Goal: Task Accomplishment & Management: Manage account settings

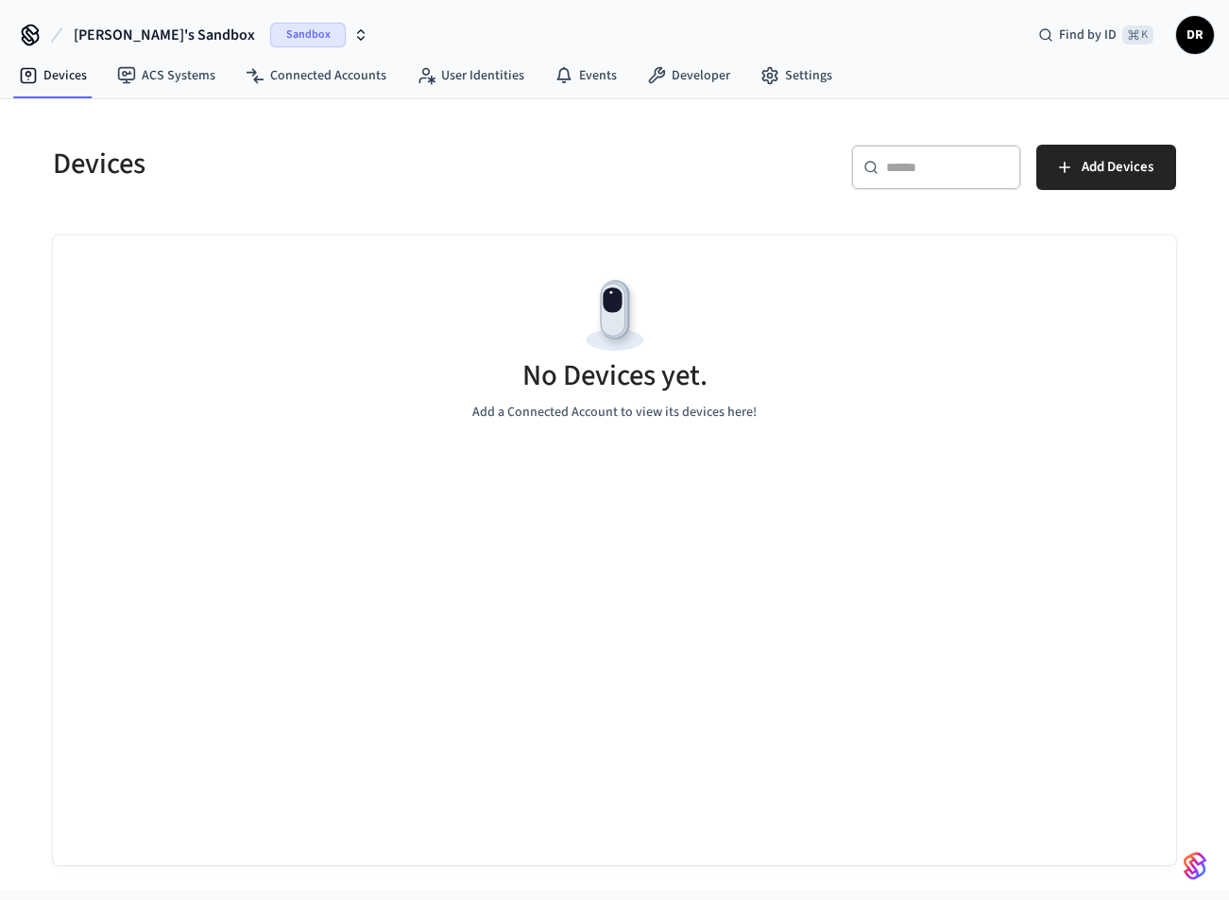
click at [270, 23] on span "Sandbox" at bounding box center [308, 35] width 76 height 25
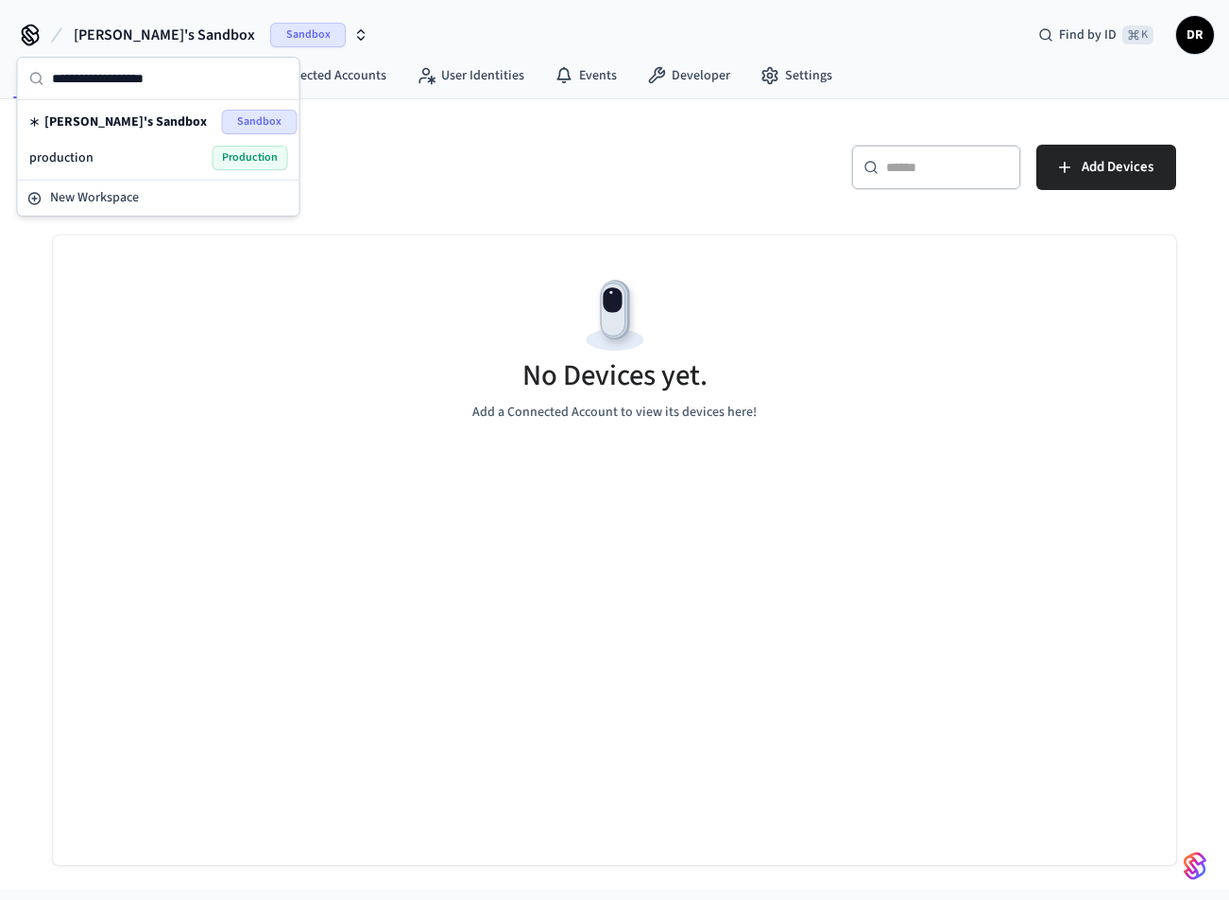
click at [212, 154] on div "production Production" at bounding box center [158, 158] width 259 height 25
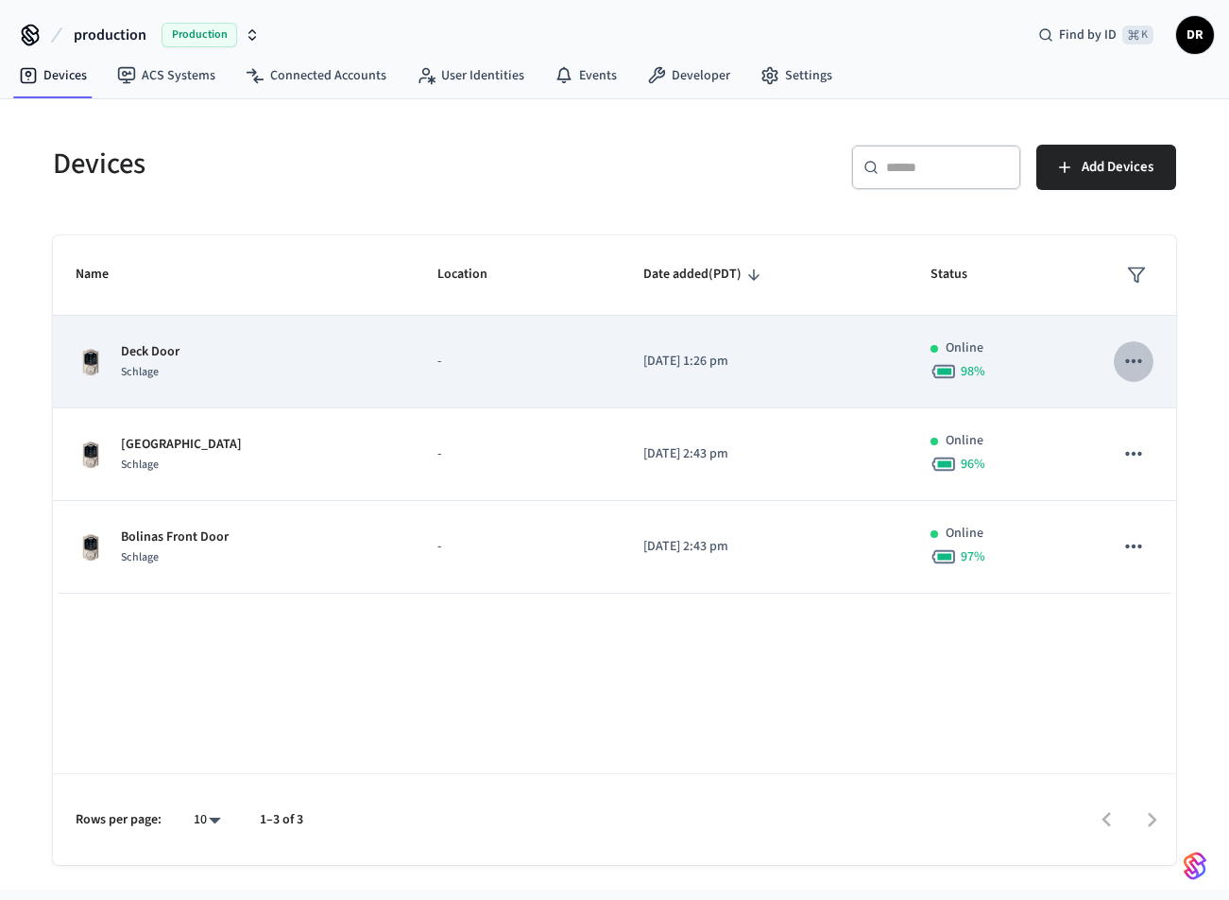
click at [1137, 360] on icon "sticky table" at bounding box center [1134, 361] width 25 height 25
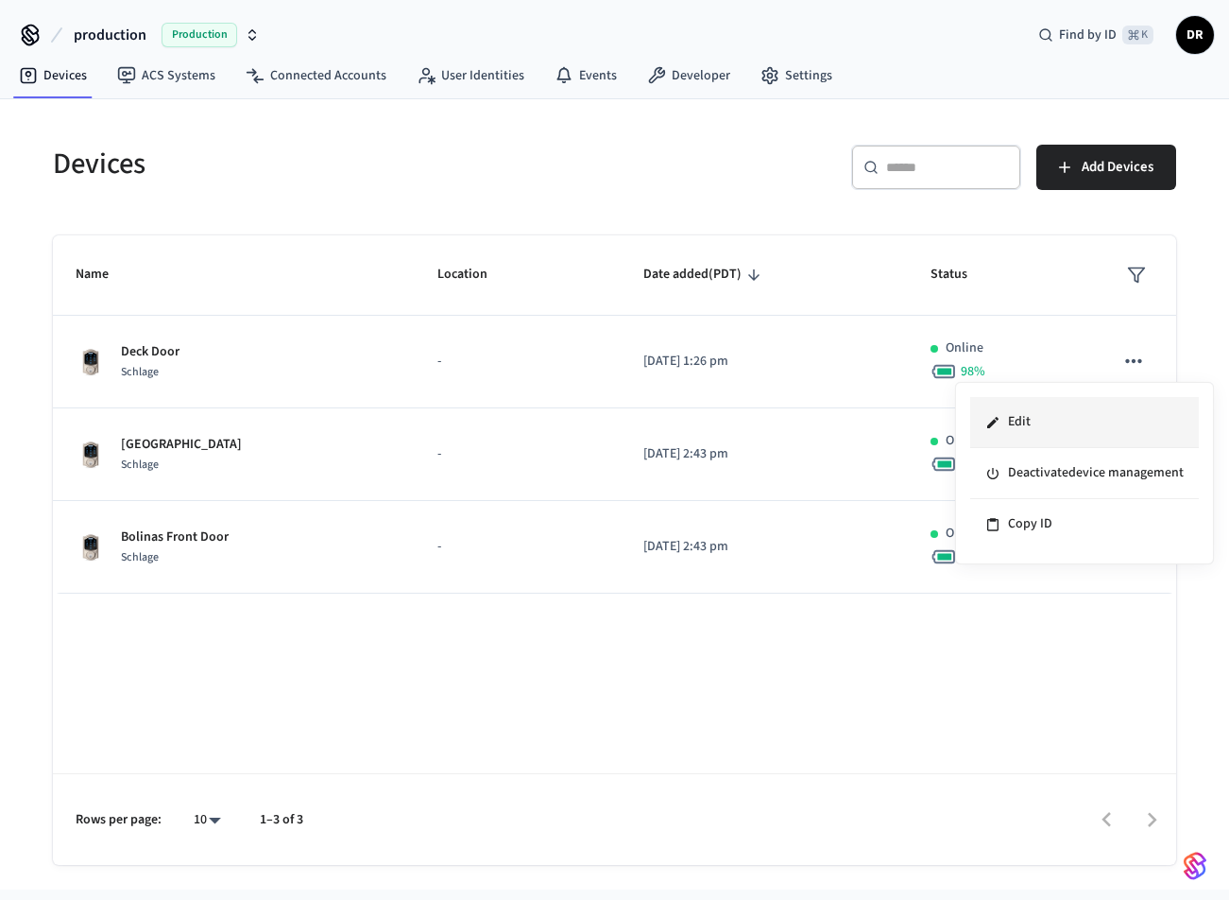
click at [1049, 427] on li "Edit" at bounding box center [1084, 422] width 229 height 51
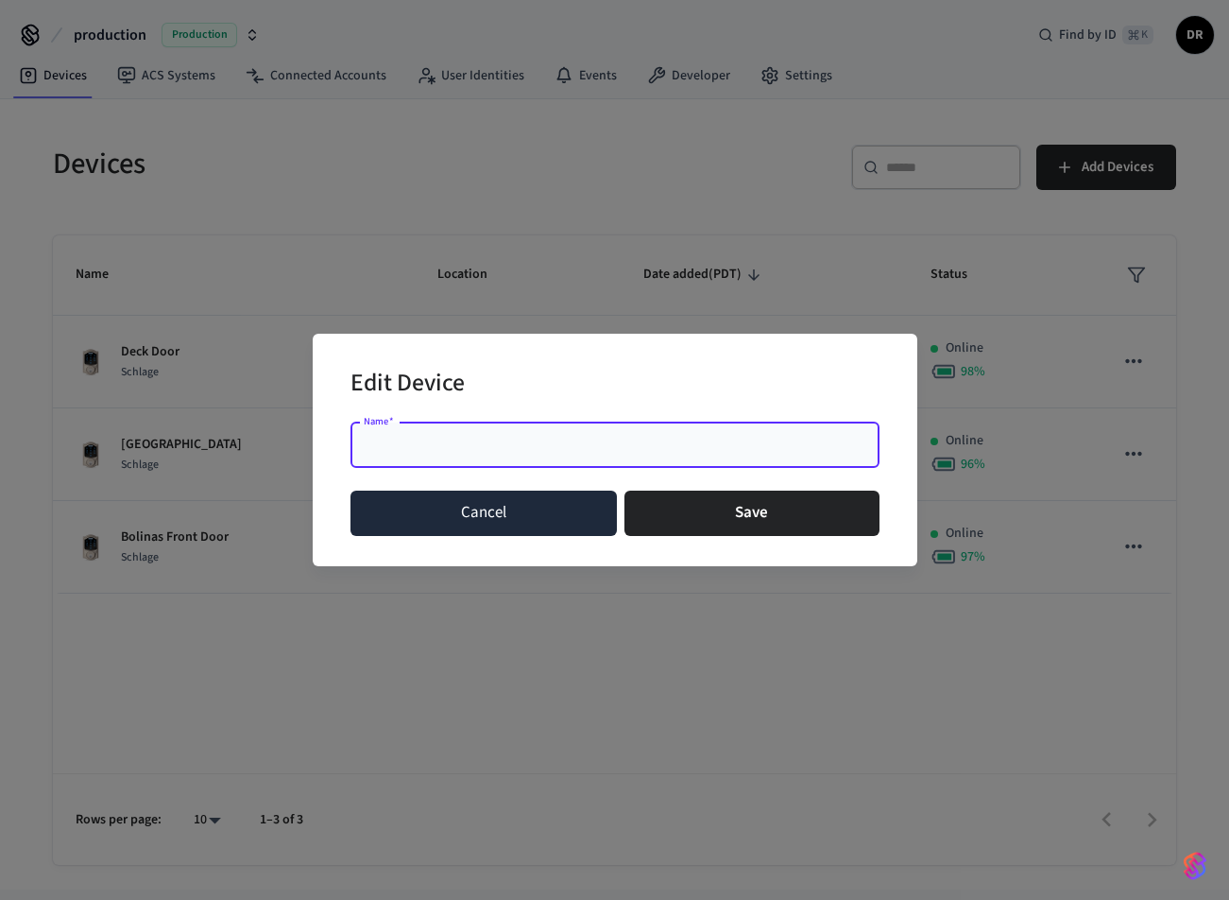
click at [507, 526] on button "Cancel" at bounding box center [484, 512] width 267 height 45
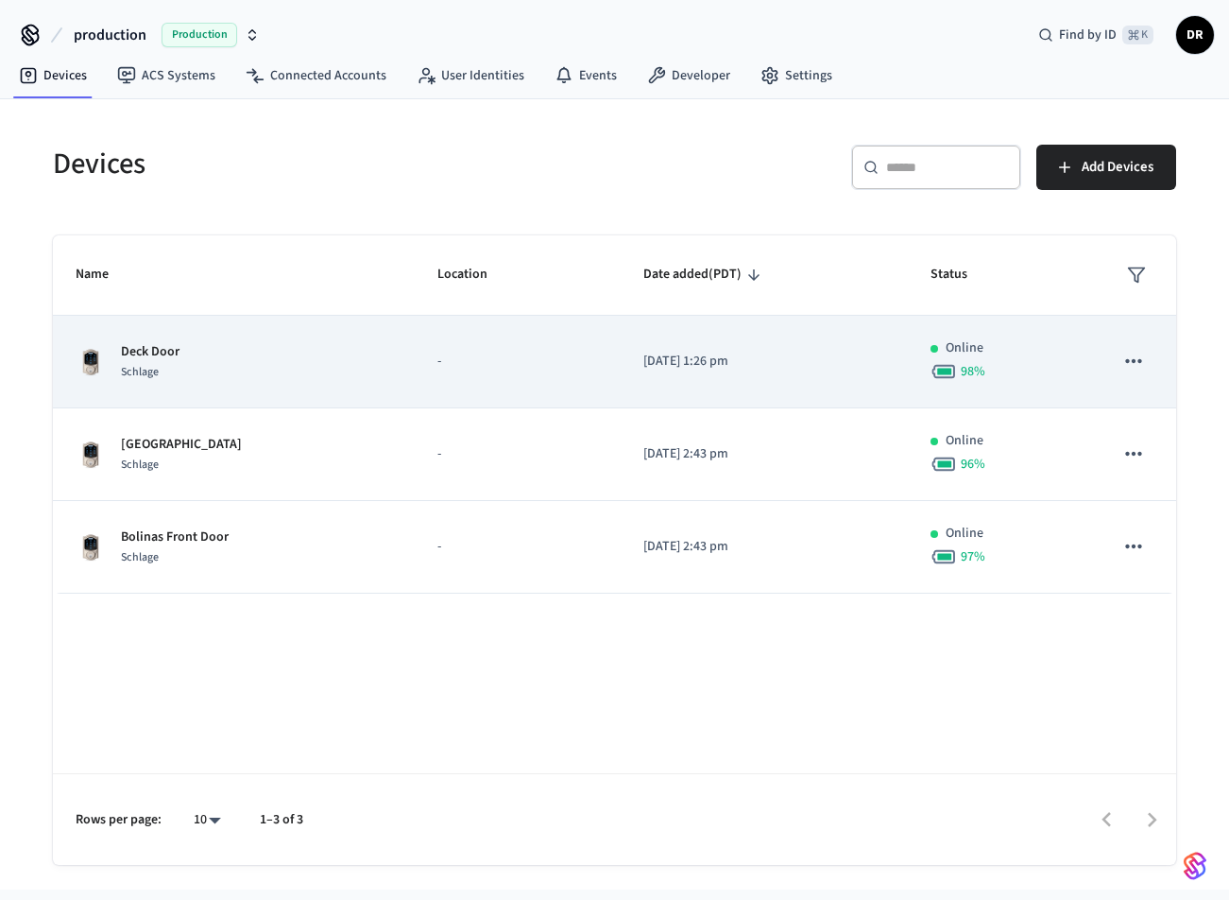
click at [342, 370] on div "Deck Door Schlage" at bounding box center [234, 362] width 317 height 40
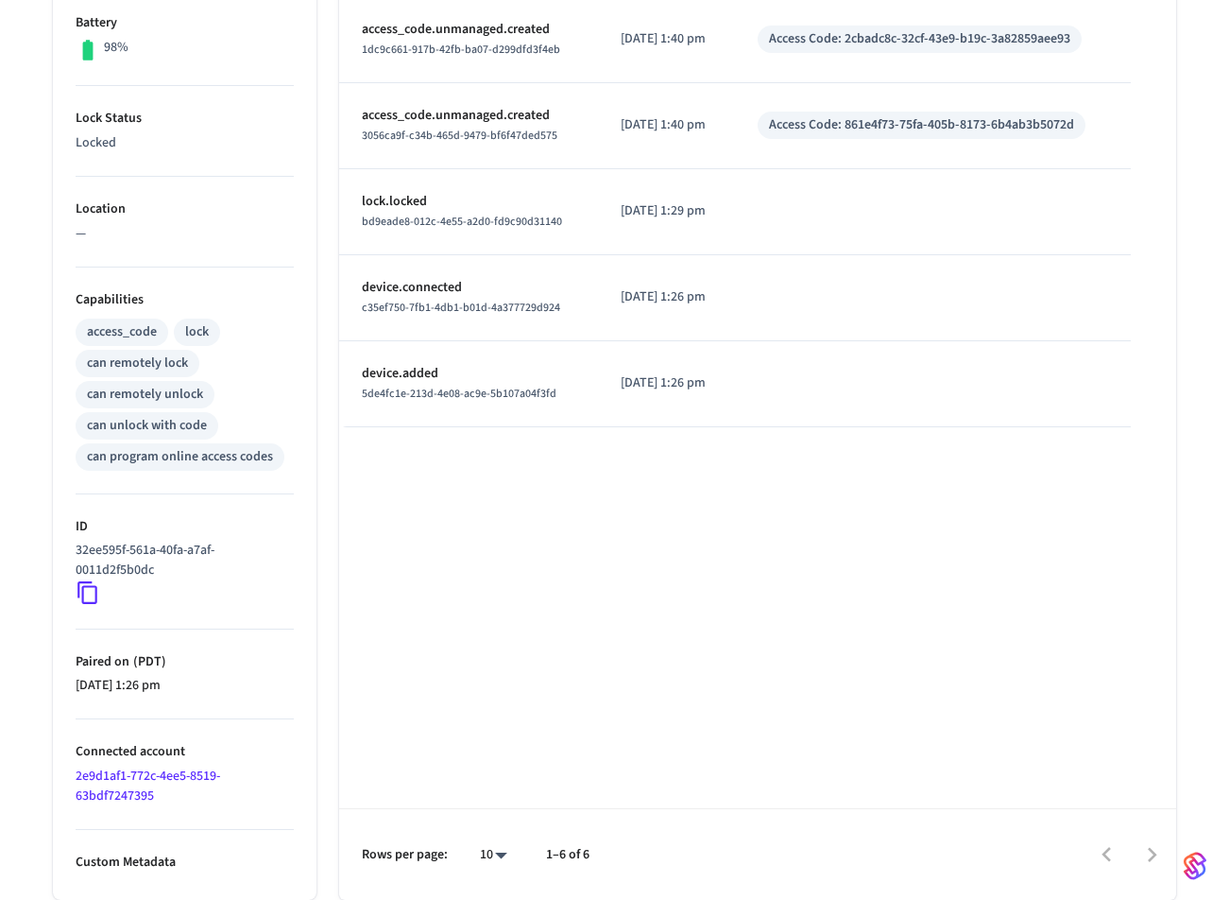
scroll to position [502, 0]
click at [88, 591] on icon at bounding box center [88, 592] width 25 height 25
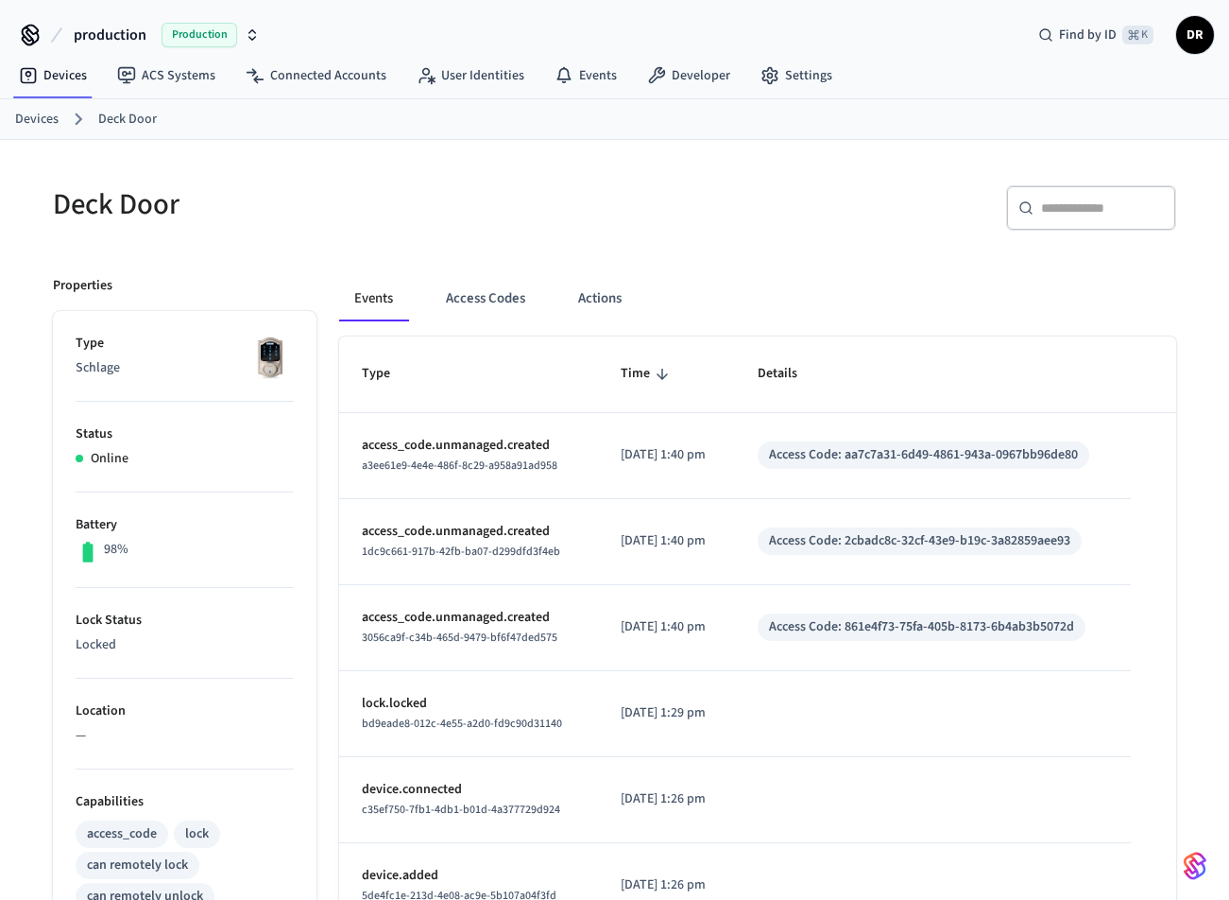
scroll to position [0, 0]
click at [503, 300] on button "Access Codes" at bounding box center [486, 298] width 110 height 45
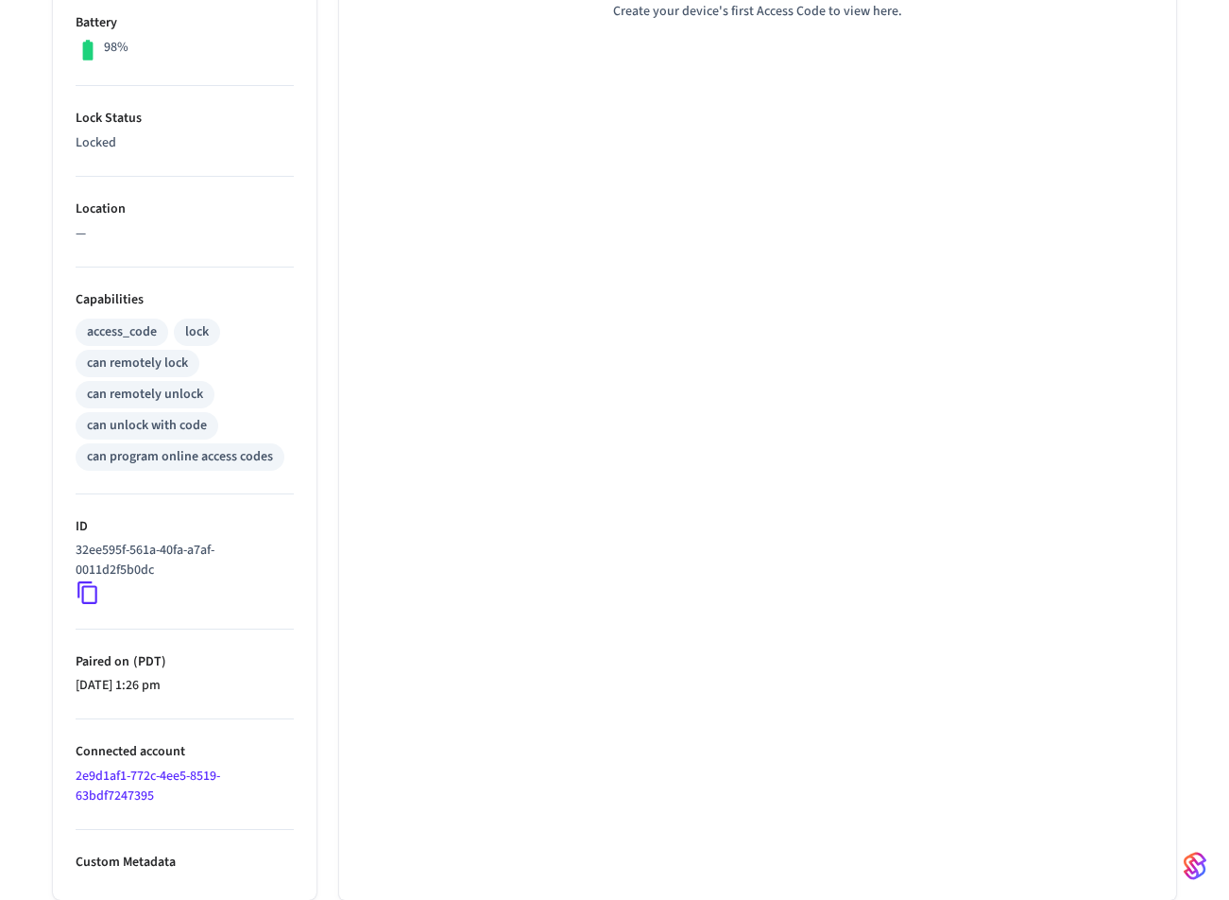
scroll to position [502, 0]
click at [85, 594] on icon at bounding box center [88, 592] width 25 height 25
click at [1147, 383] on div "No Access Codes yet. Create your device's first Access Code to view here." at bounding box center [757, 367] width 837 height 1065
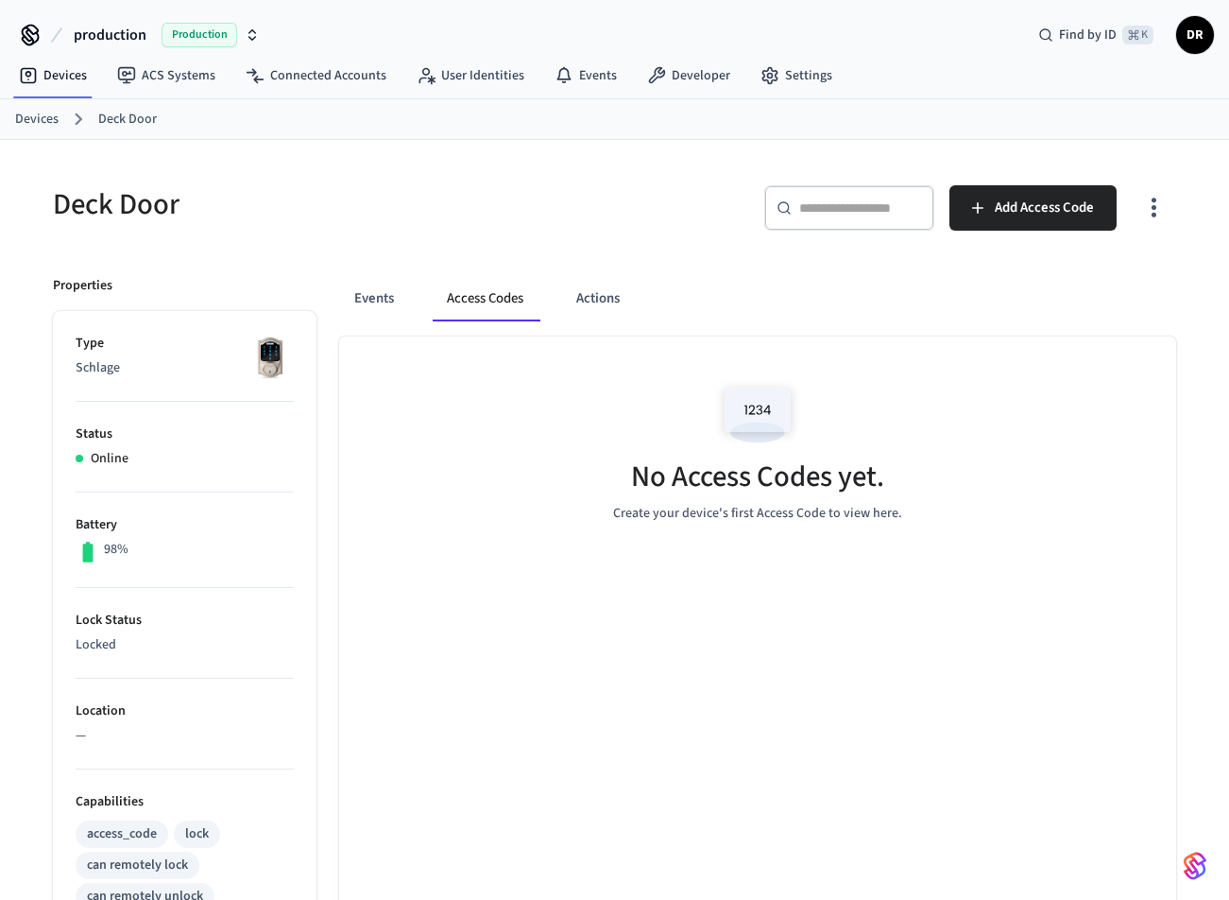
scroll to position [0, 0]
click at [57, 79] on link "Devices" at bounding box center [53, 76] width 98 height 34
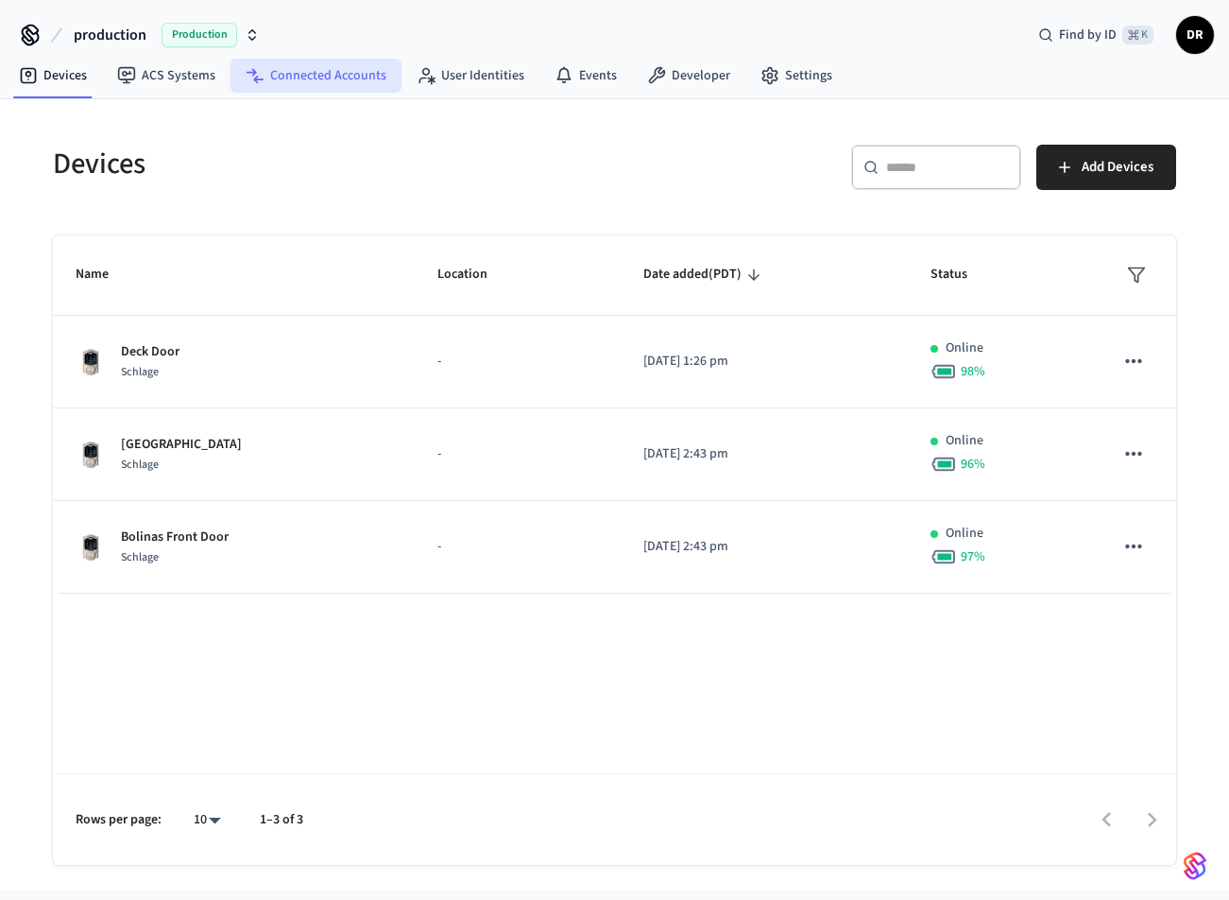
click at [300, 77] on link "Connected Accounts" at bounding box center [316, 76] width 171 height 34
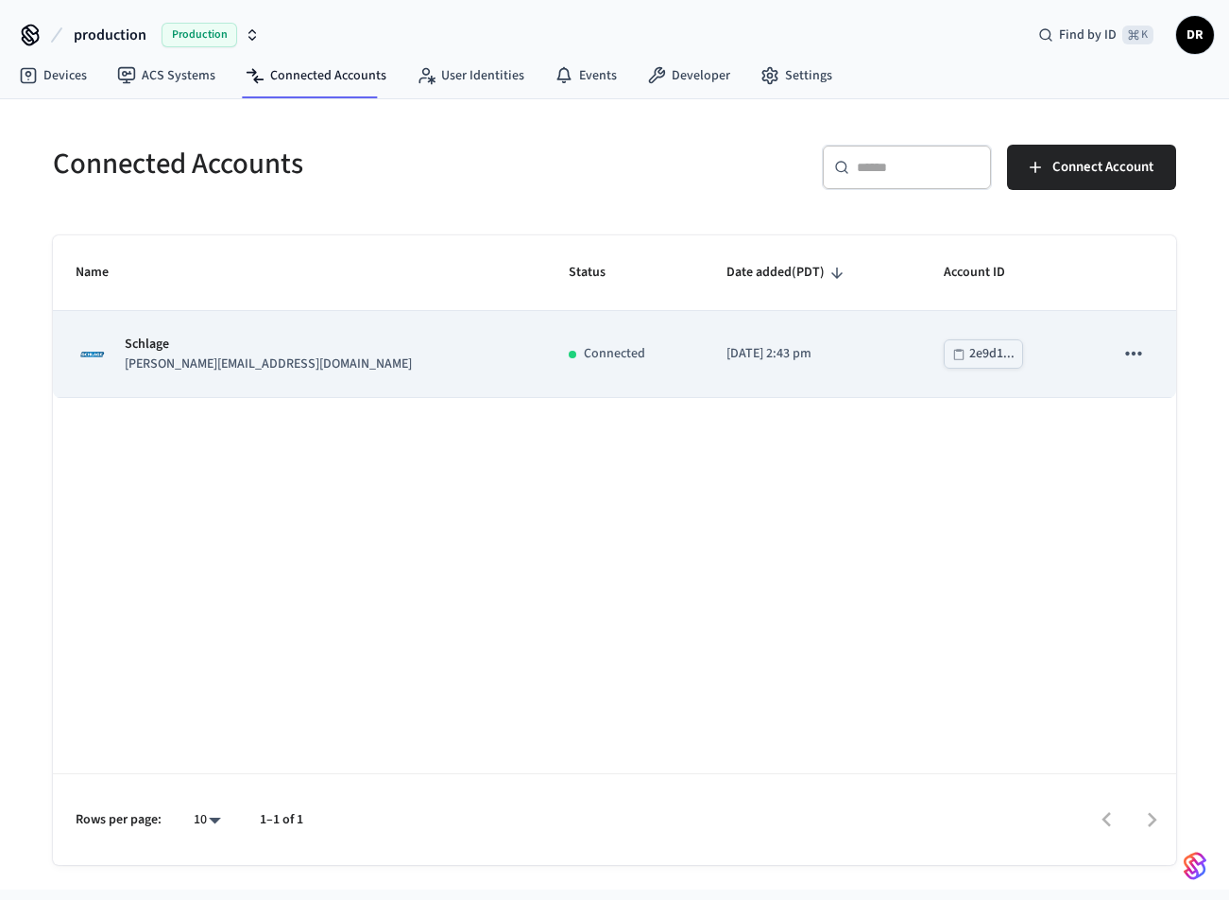
click at [838, 331] on td "[DATE] 2:43 pm" at bounding box center [812, 354] width 217 height 86
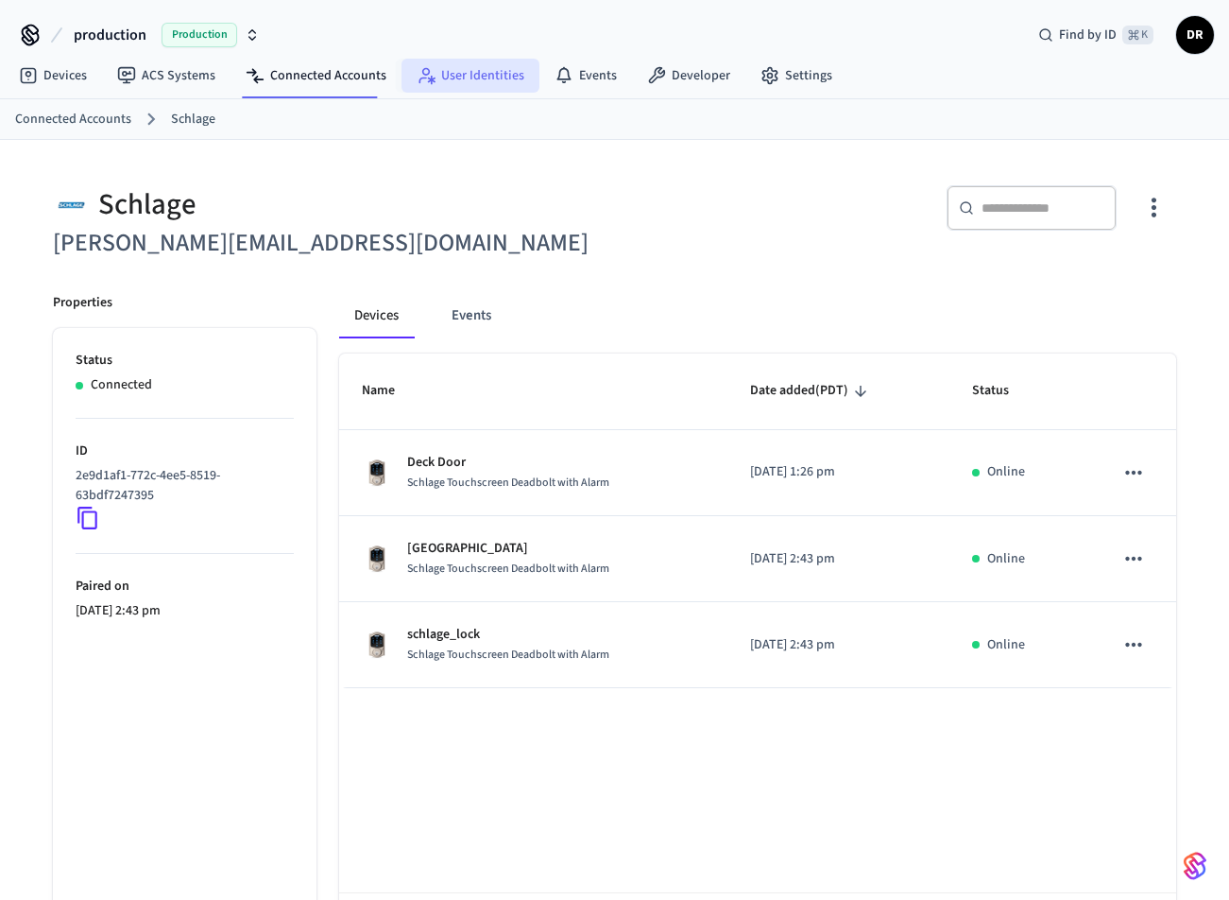
click at [458, 86] on link "User Identities" at bounding box center [471, 76] width 138 height 34
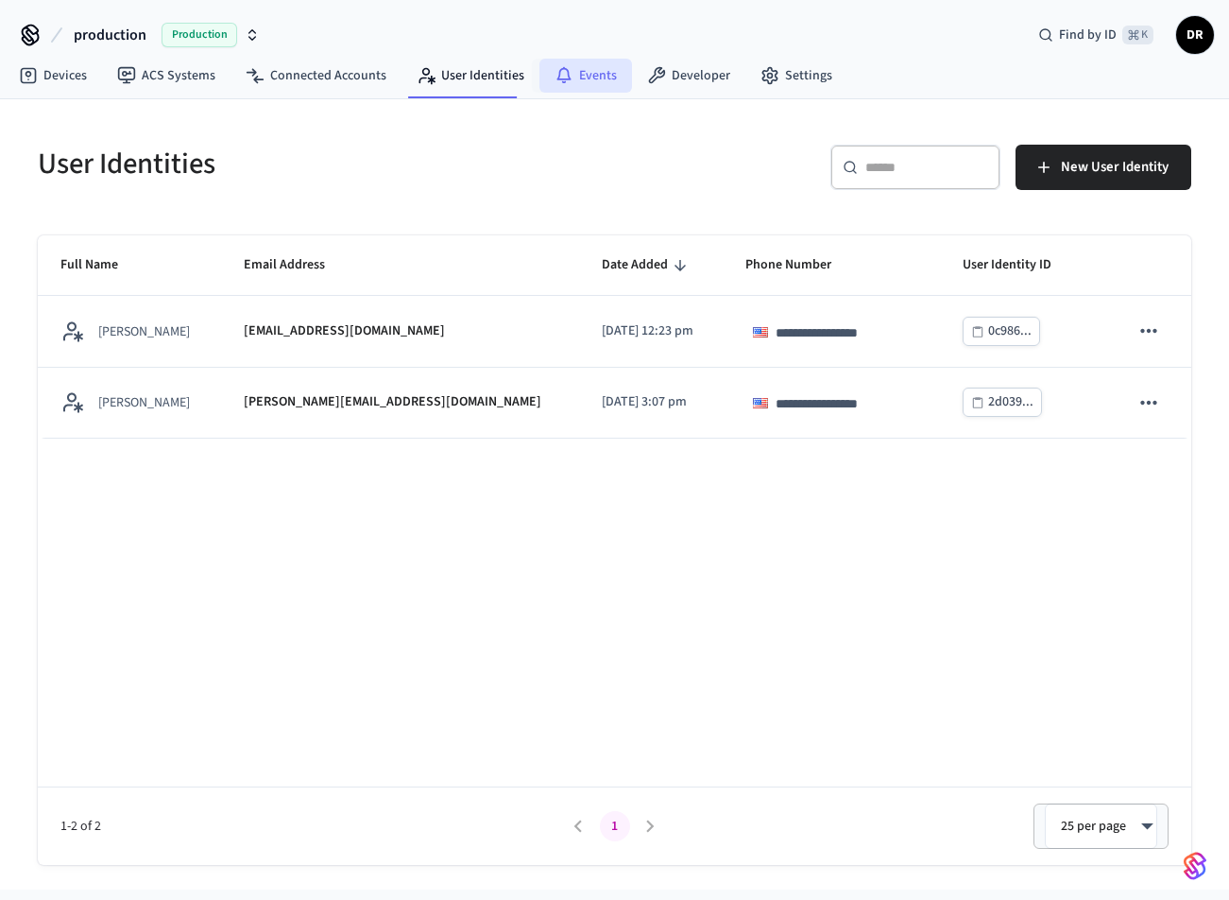
click at [562, 89] on link "Events" at bounding box center [586, 76] width 93 height 34
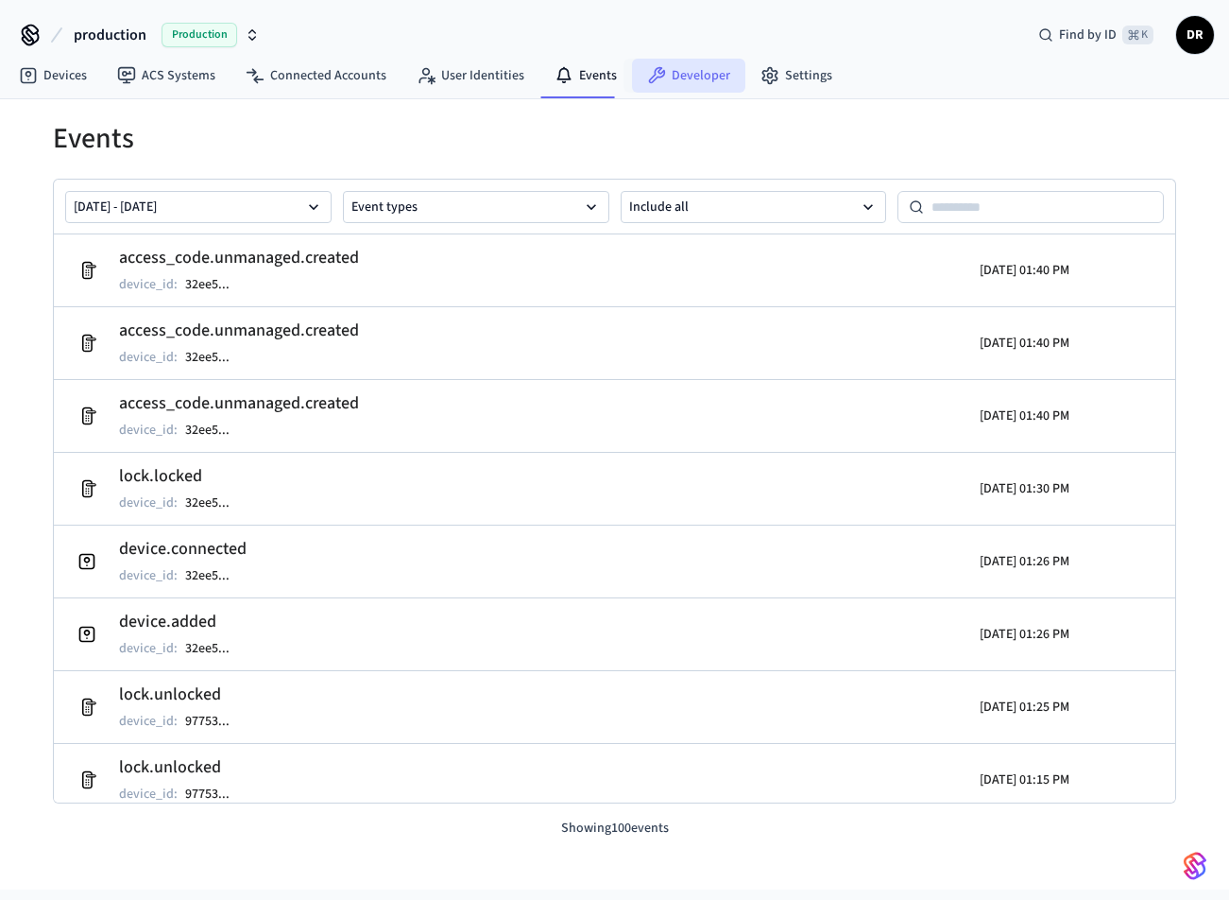
click at [677, 79] on link "Developer" at bounding box center [688, 76] width 113 height 34
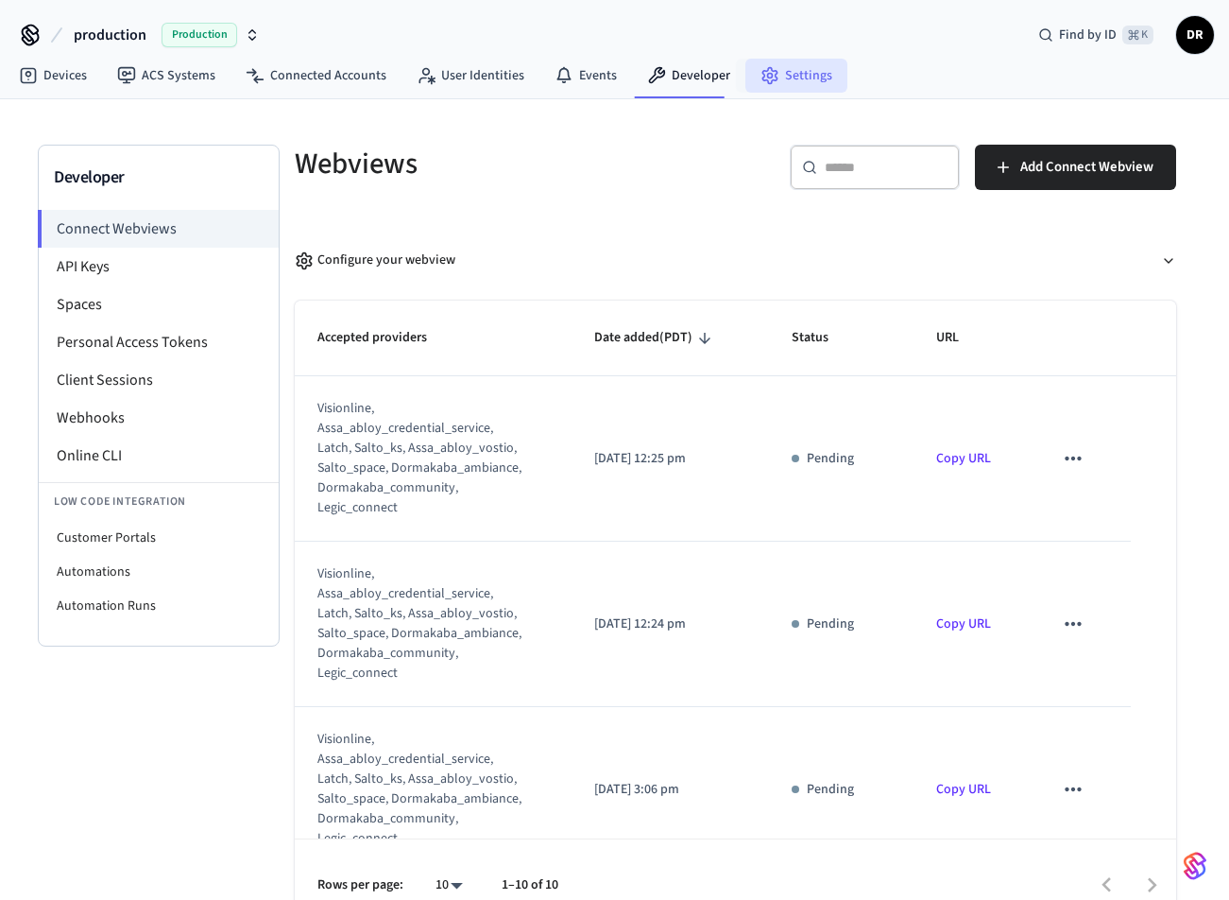
click at [780, 77] on link "Settings" at bounding box center [797, 76] width 102 height 34
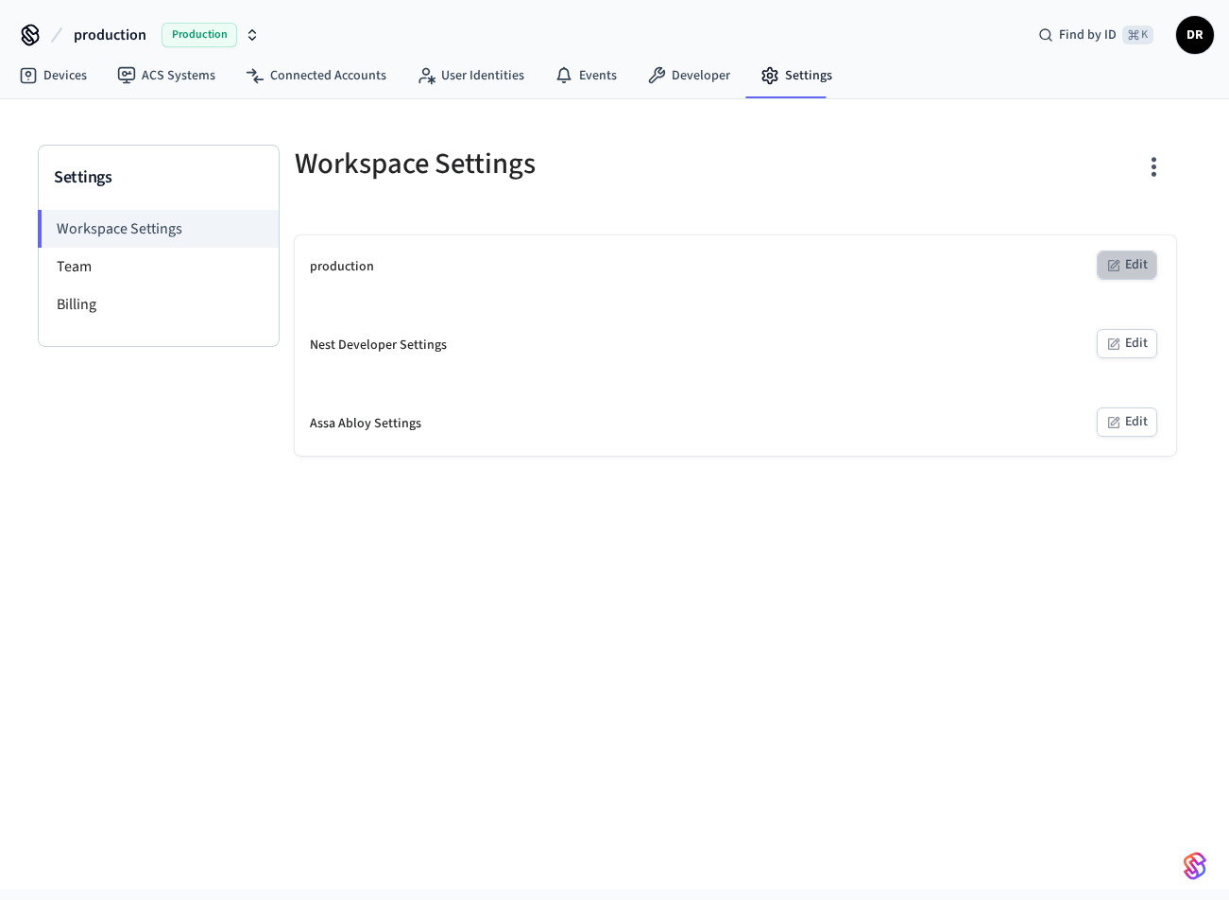
click at [1117, 266] on icon "button" at bounding box center [1113, 265] width 15 height 15
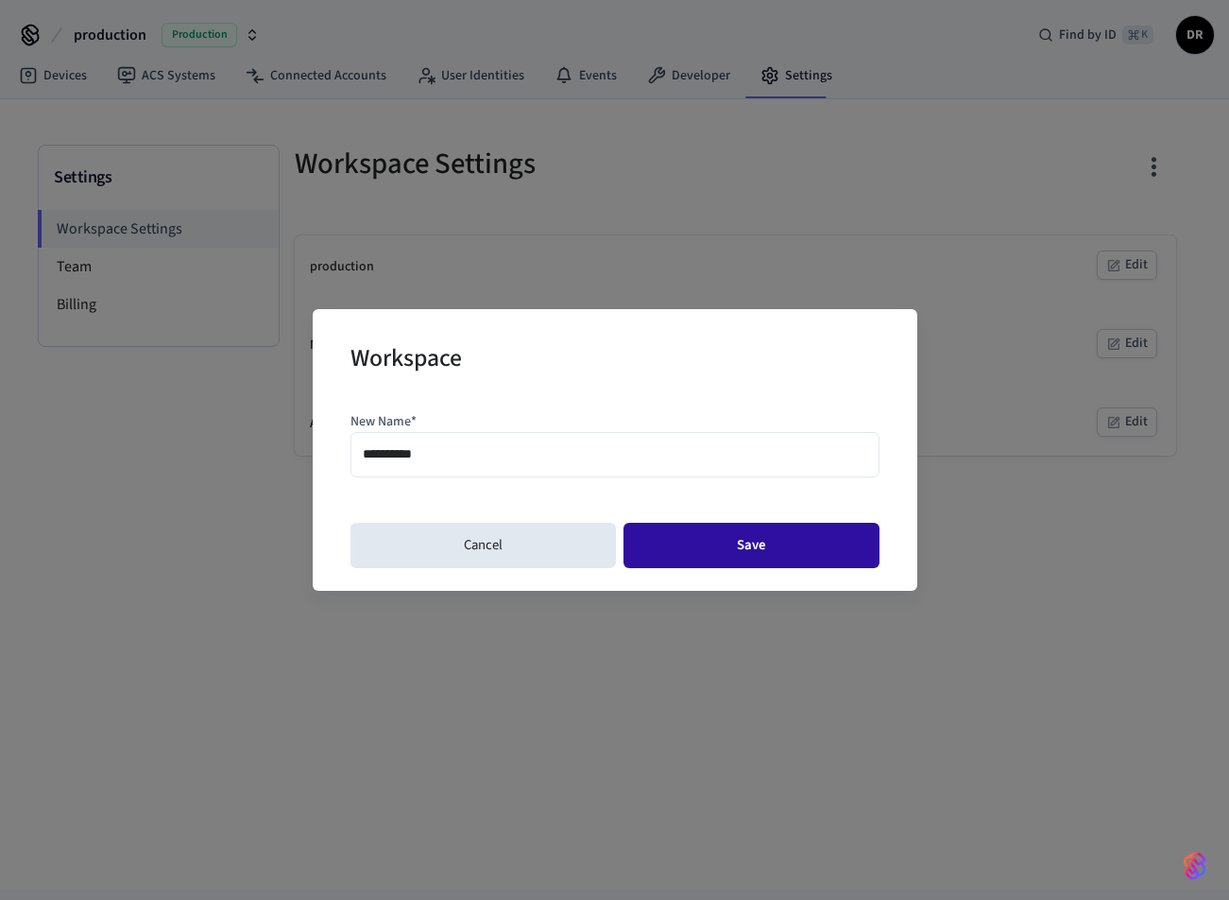
click at [763, 547] on button "Save" at bounding box center [752, 545] width 256 height 45
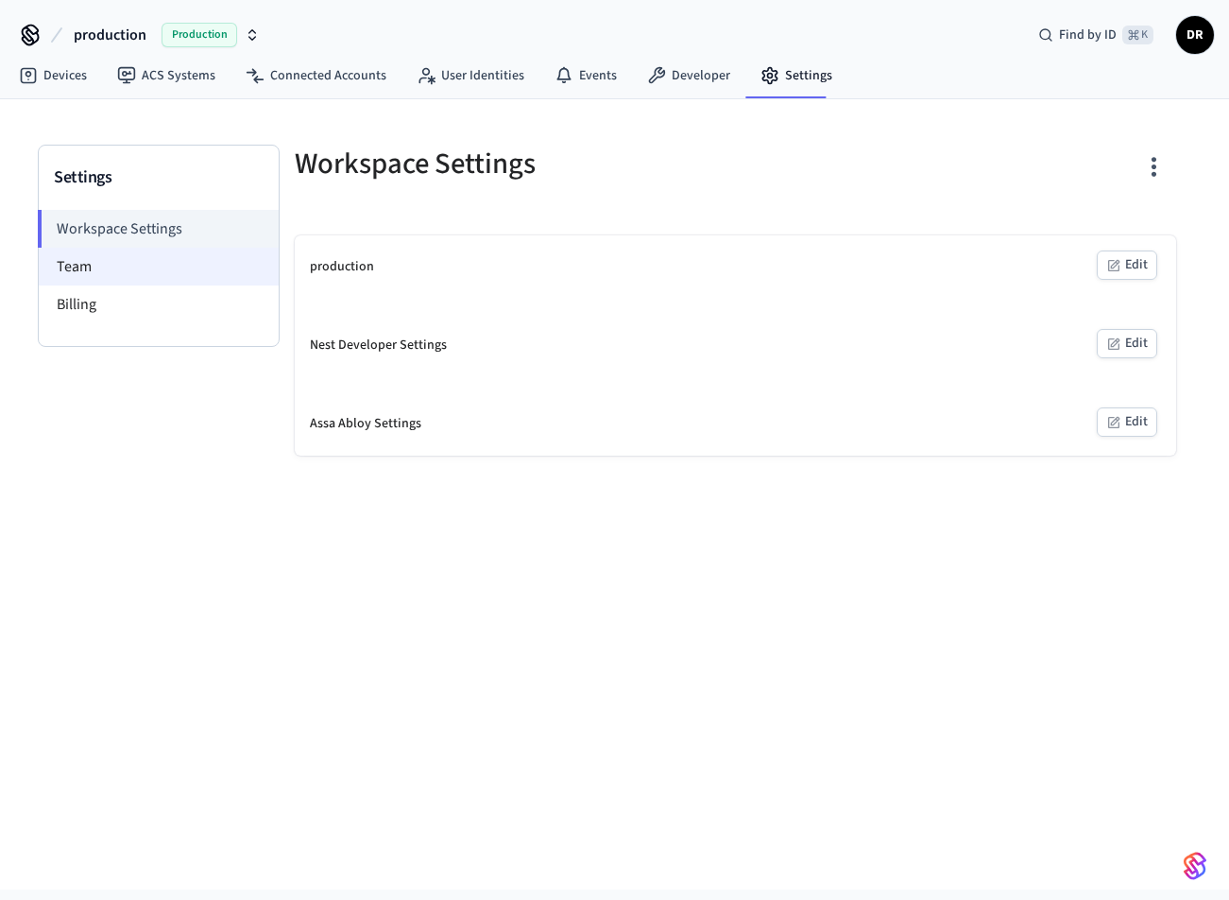
click at [108, 275] on li "Team" at bounding box center [159, 267] width 240 height 38
click at [74, 267] on li "Team" at bounding box center [159, 267] width 240 height 38
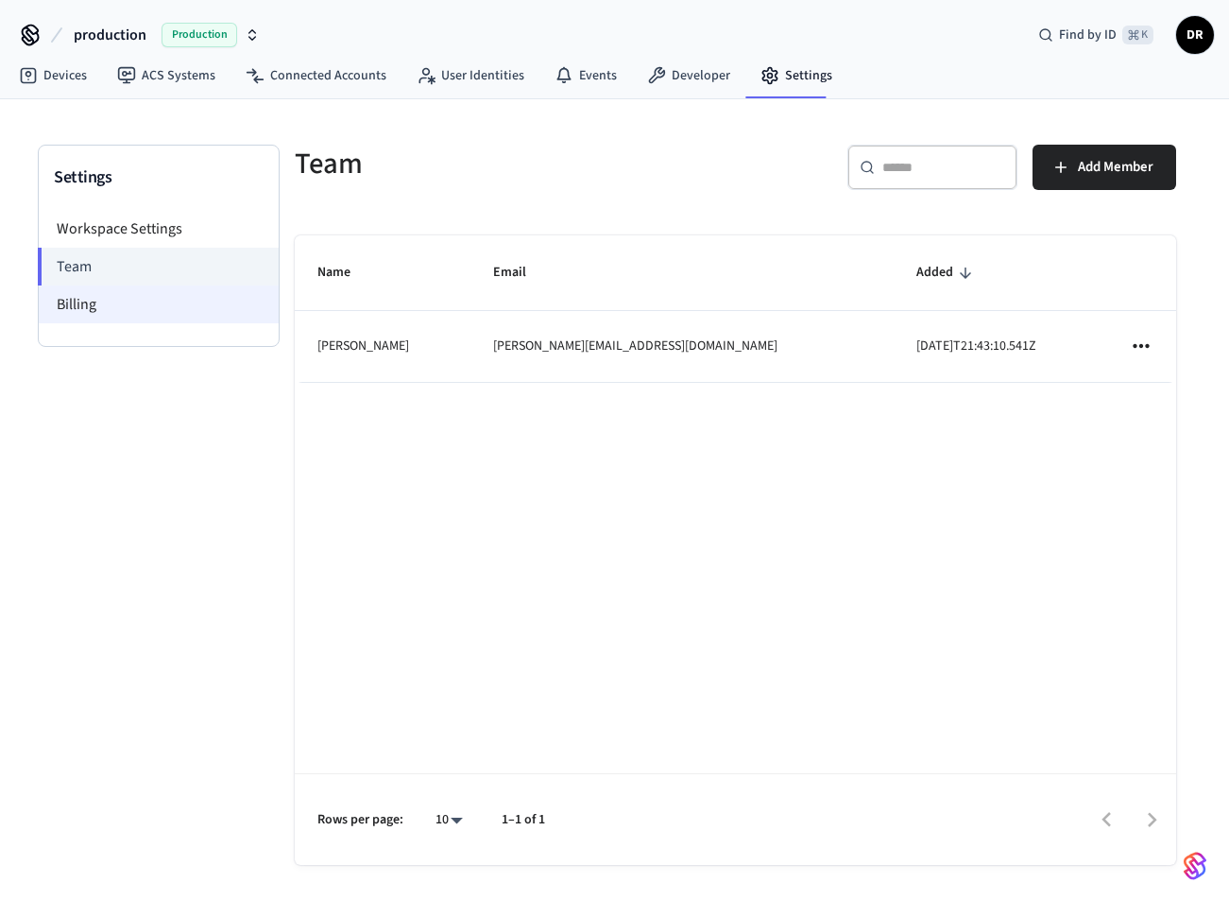
click at [64, 297] on li "Billing" at bounding box center [159, 304] width 240 height 38
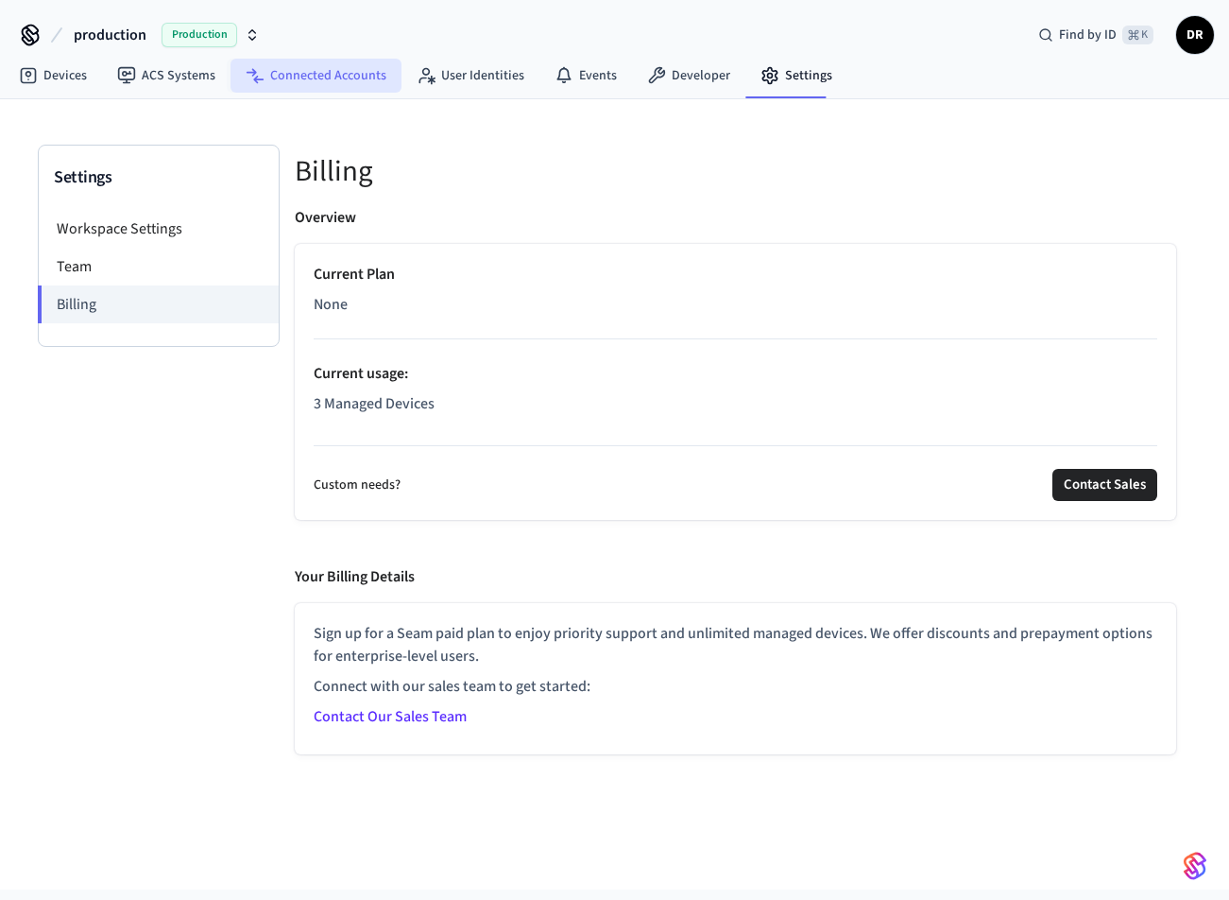
click at [297, 78] on link "Connected Accounts" at bounding box center [316, 76] width 171 height 34
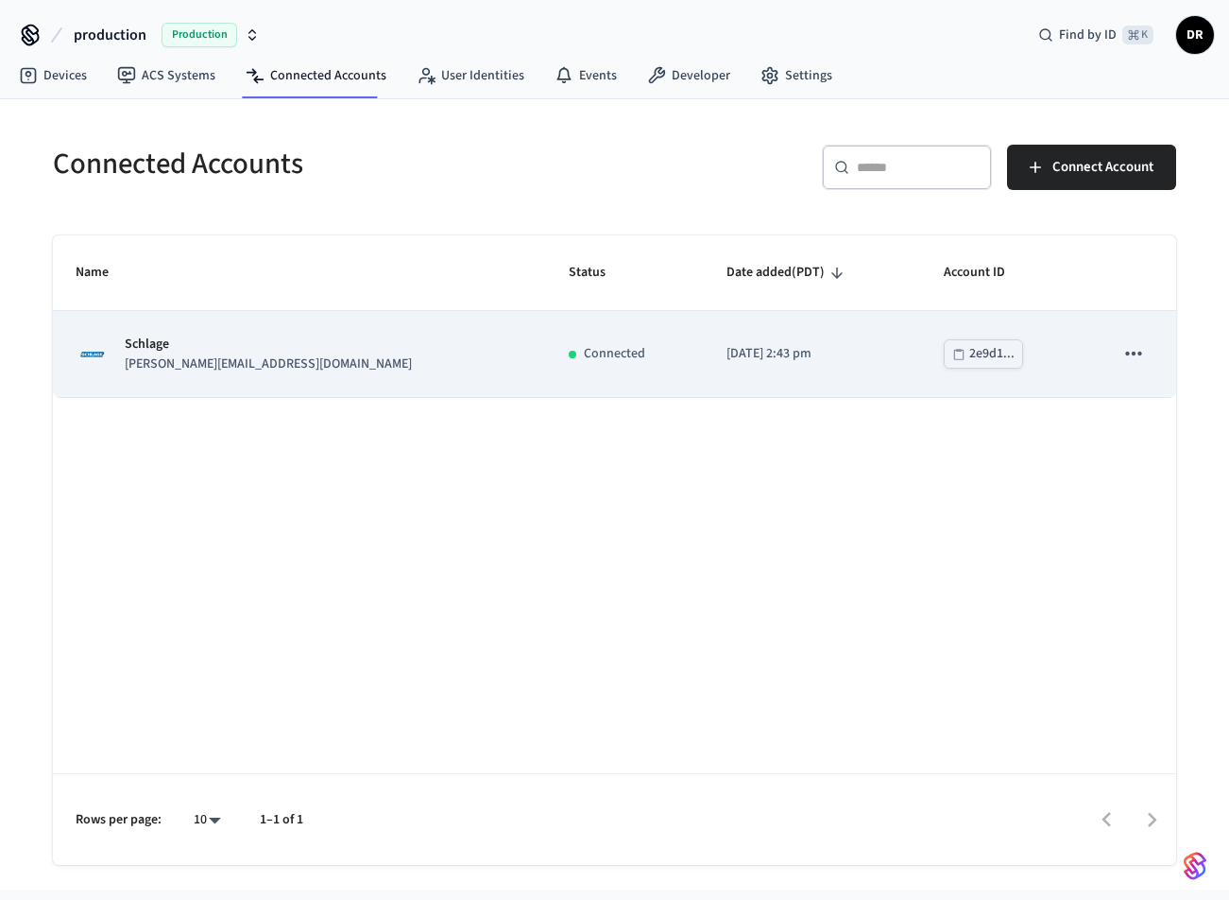
click at [704, 364] on td "[DATE] 2:43 pm" at bounding box center [812, 354] width 217 height 86
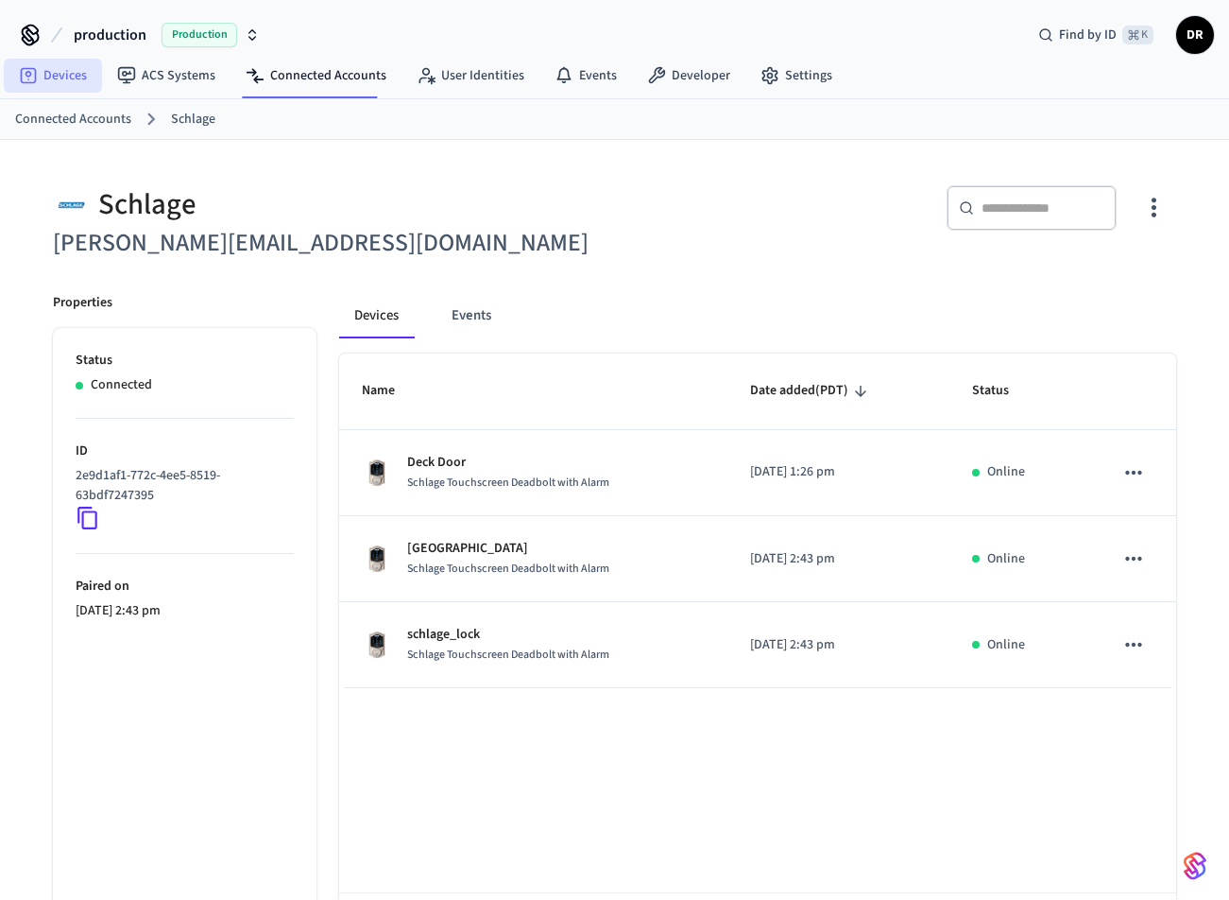
click at [68, 76] on link "Devices" at bounding box center [53, 76] width 98 height 34
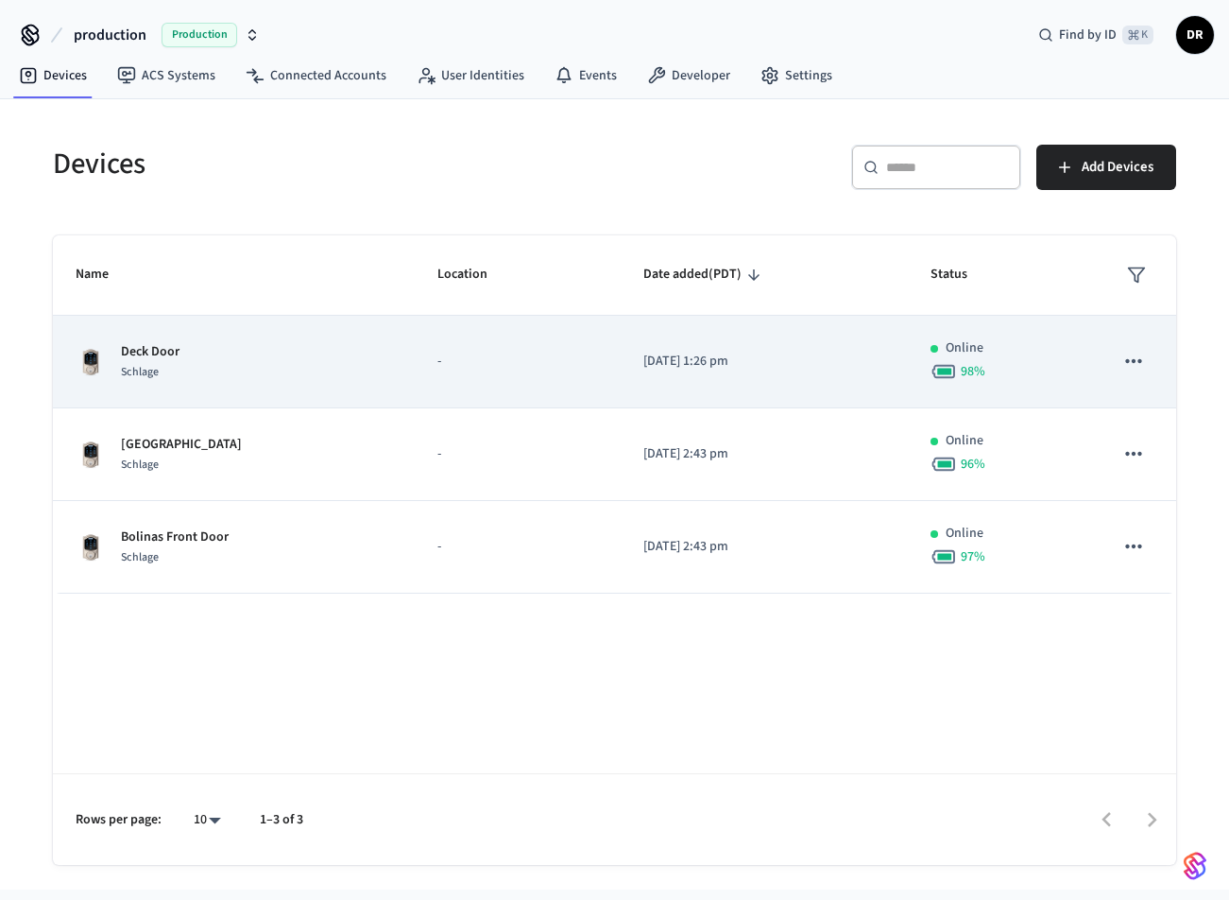
click at [1142, 363] on icon "sticky table" at bounding box center [1134, 361] width 25 height 25
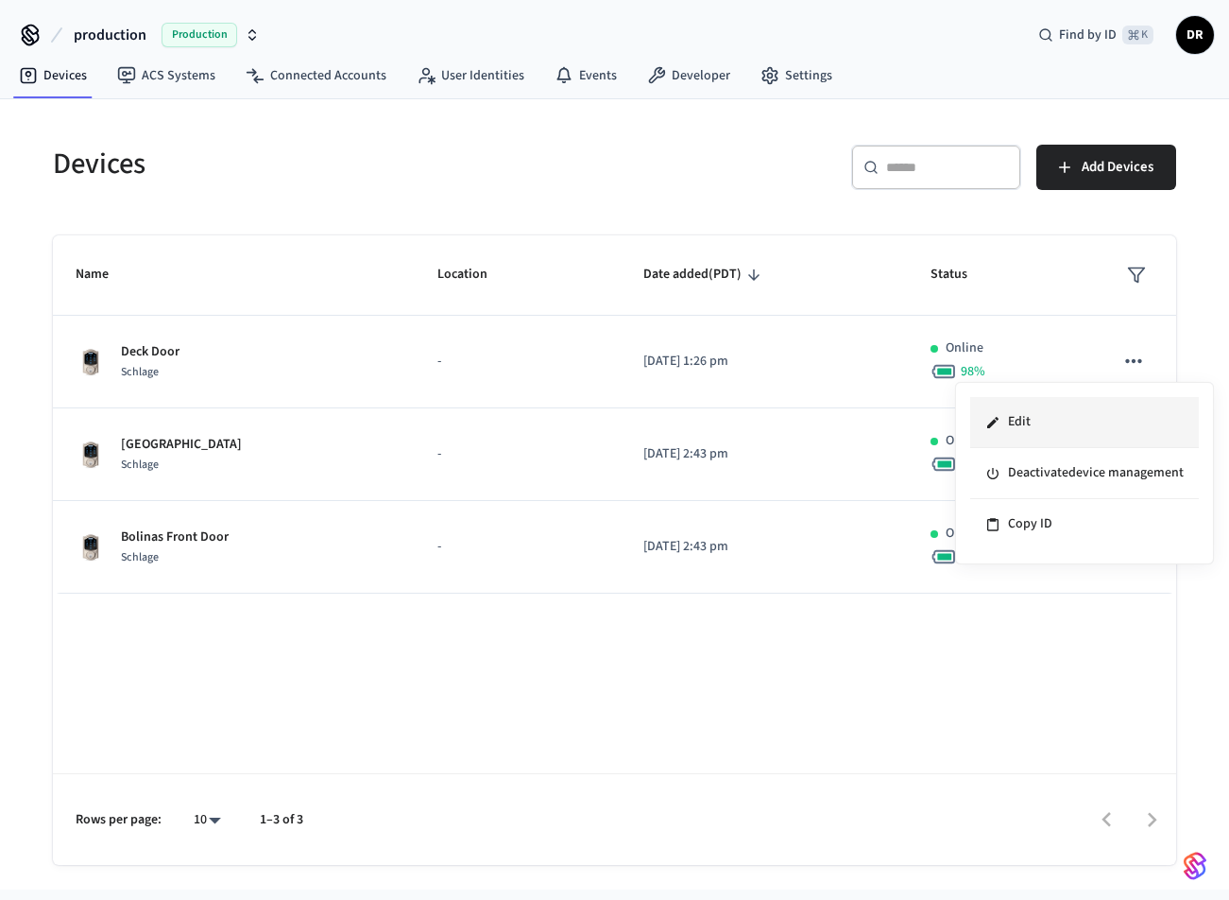
click at [1012, 420] on li "Edit" at bounding box center [1084, 422] width 229 height 51
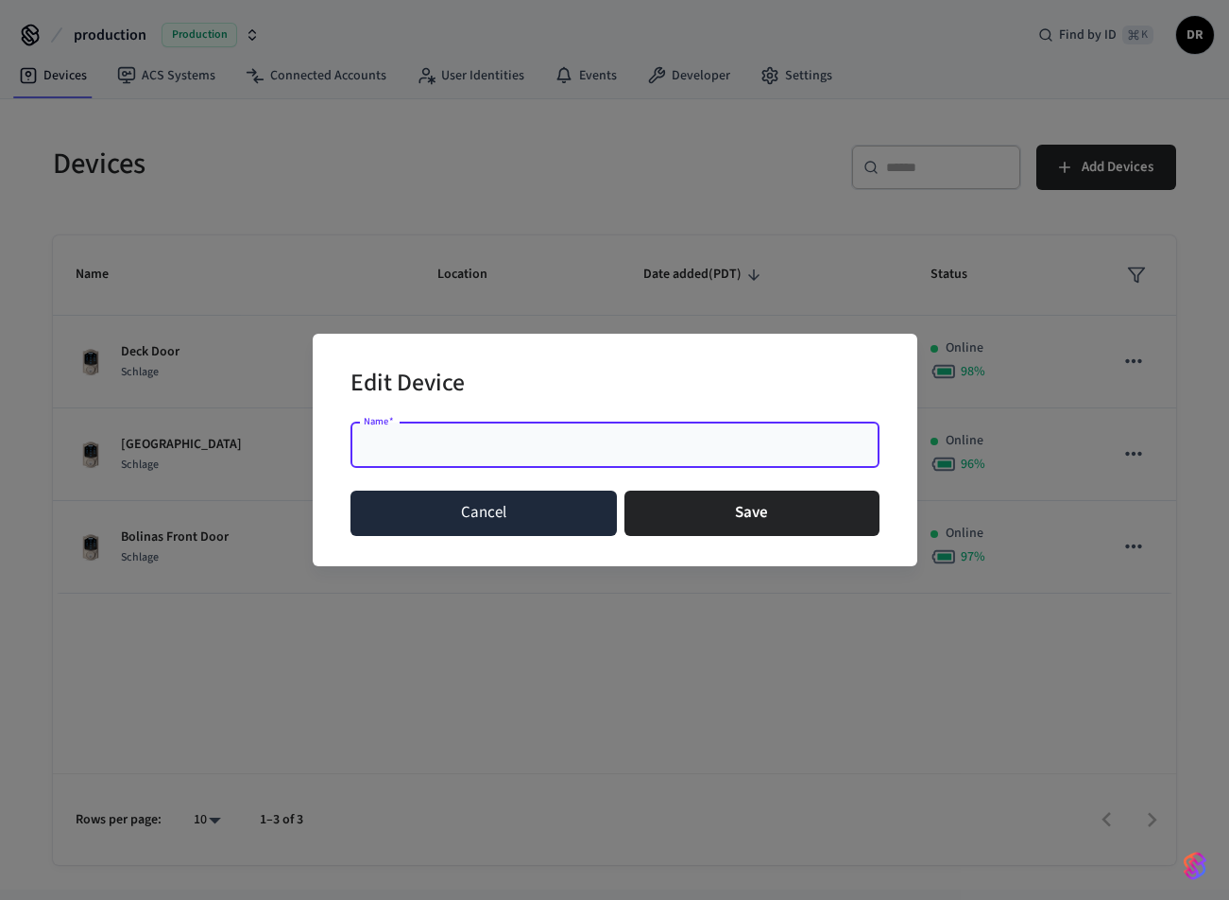
click at [591, 523] on button "Cancel" at bounding box center [484, 512] width 267 height 45
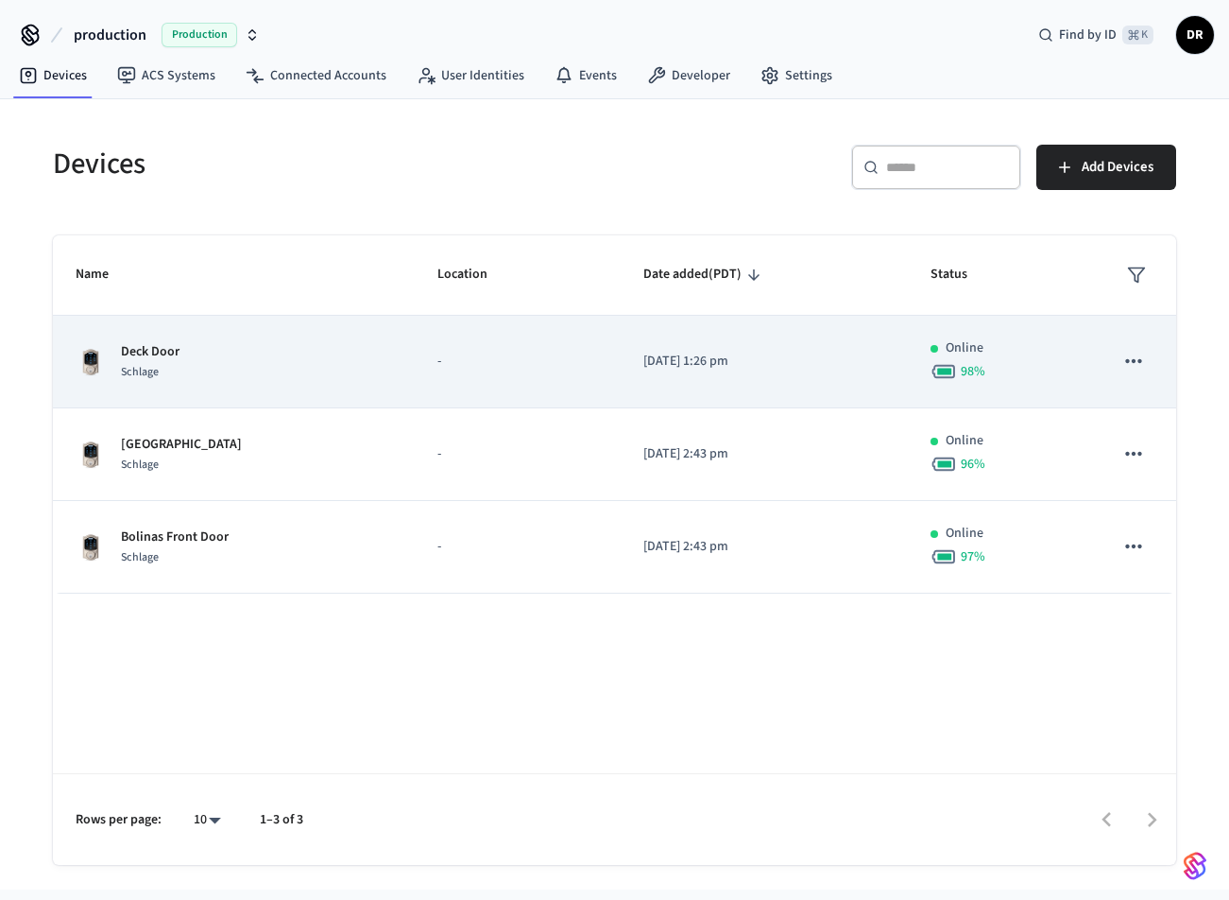
click at [1136, 371] on icon "sticky table" at bounding box center [1134, 361] width 25 height 25
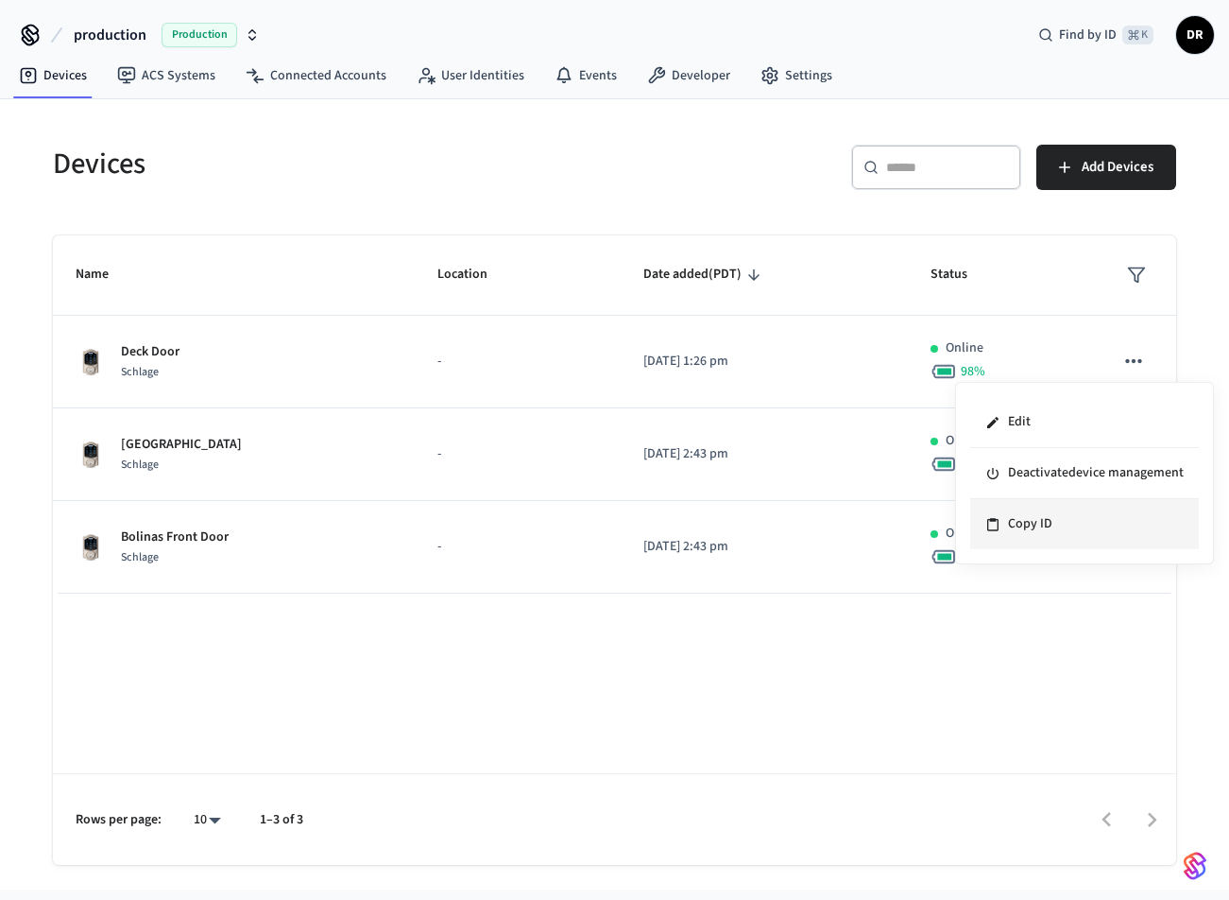
click at [1100, 530] on li "Copy ID" at bounding box center [1084, 524] width 229 height 50
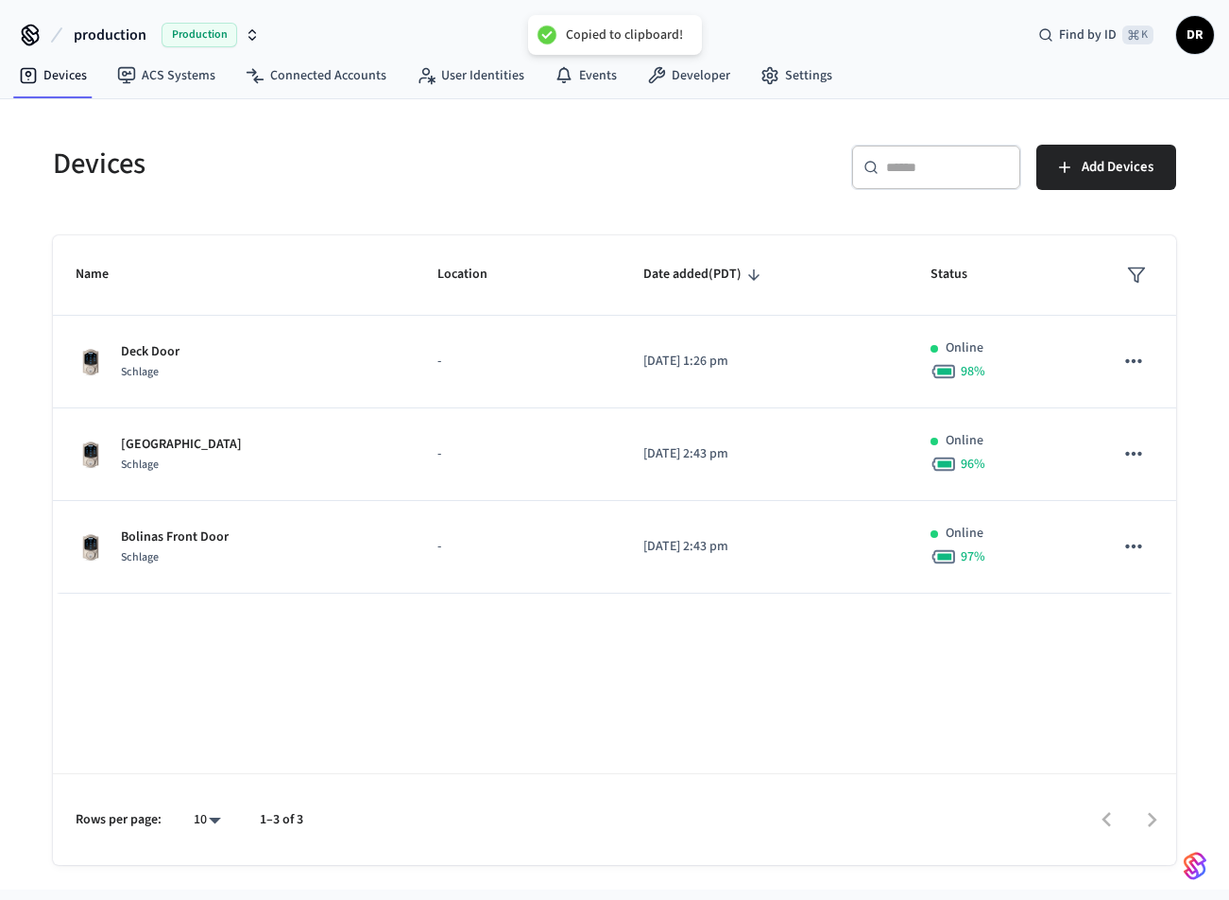
click at [1064, 634] on div "Name Location Date added (PDT) Status Deck Door Schlage - [DATE] 1:26 pm Online…" at bounding box center [614, 549] width 1123 height 629
